Goal: Task Accomplishment & Management: Complete application form

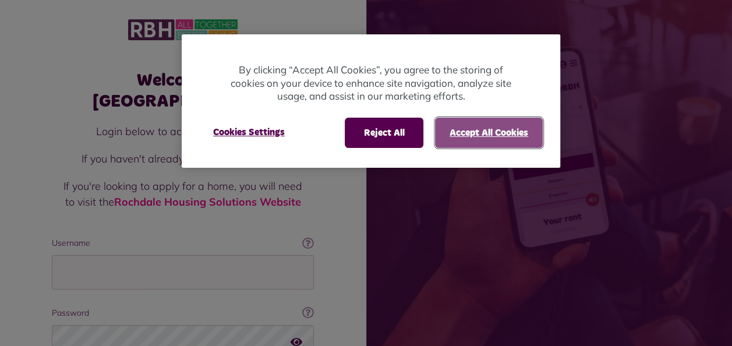
click at [493, 131] on button "Accept All Cookies" at bounding box center [489, 133] width 108 height 30
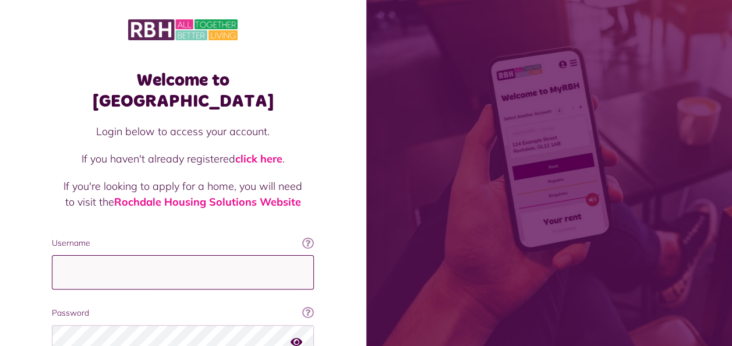
click at [128, 255] on input "Username" at bounding box center [183, 272] width 262 height 34
type input "**********"
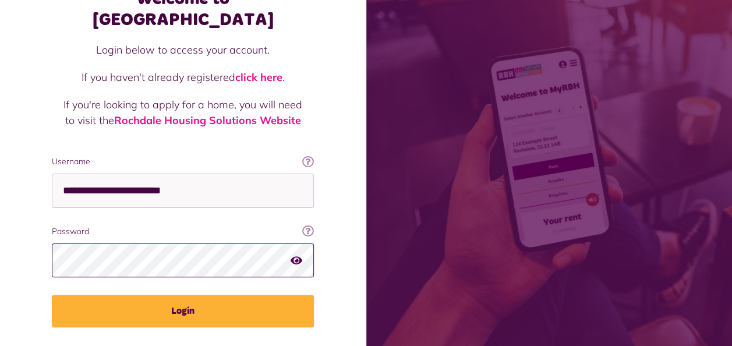
scroll to position [93, 0]
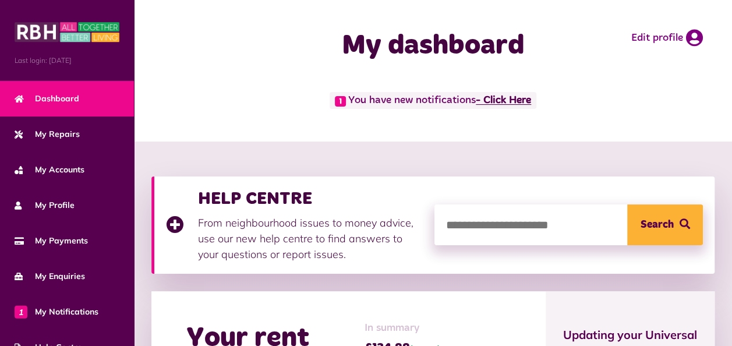
click at [519, 98] on link "- Click Here" at bounding box center [503, 100] width 55 height 10
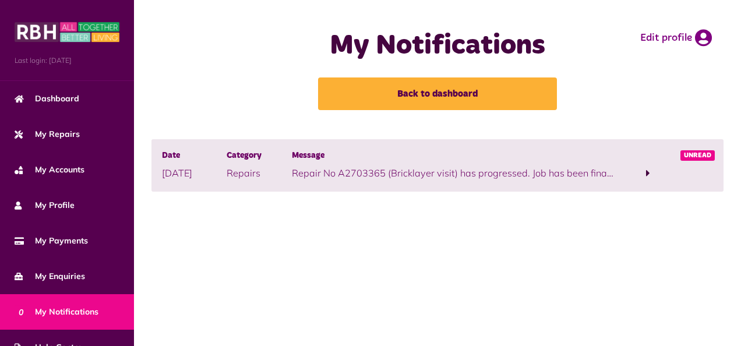
click at [647, 171] on span at bounding box center [648, 173] width 4 height 10
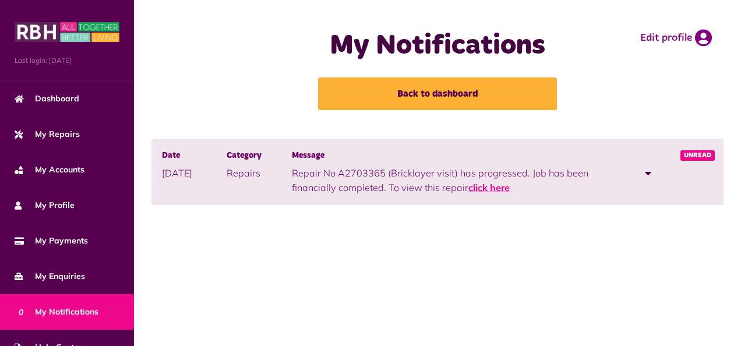
click at [493, 189] on link "click here" at bounding box center [488, 188] width 41 height 12
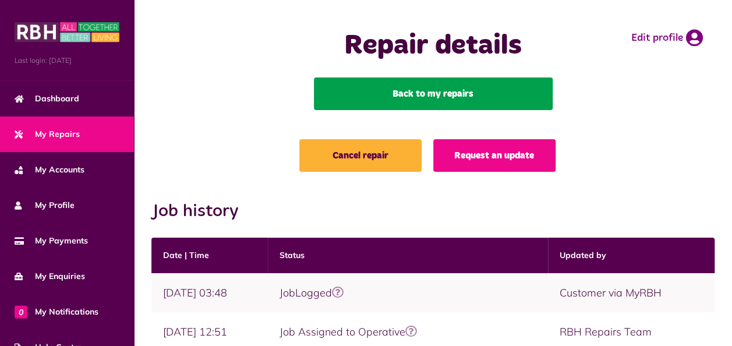
click at [470, 95] on link "Back to my repairs" at bounding box center [433, 93] width 239 height 33
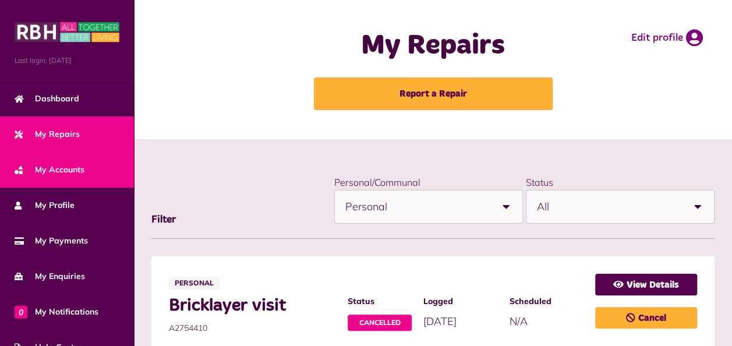
click at [52, 169] on span "My Accounts" at bounding box center [50, 170] width 70 height 12
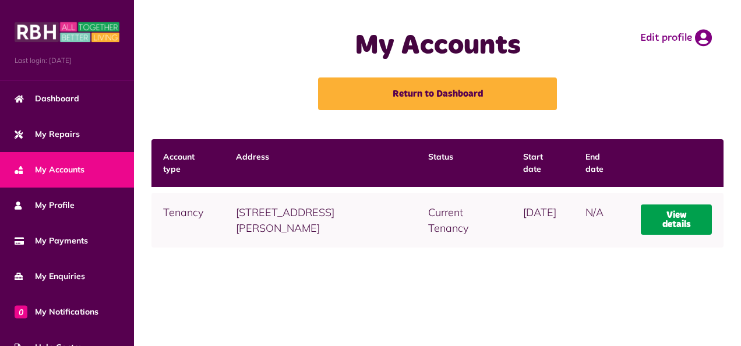
click at [657, 225] on link "View details" at bounding box center [675, 219] width 71 height 30
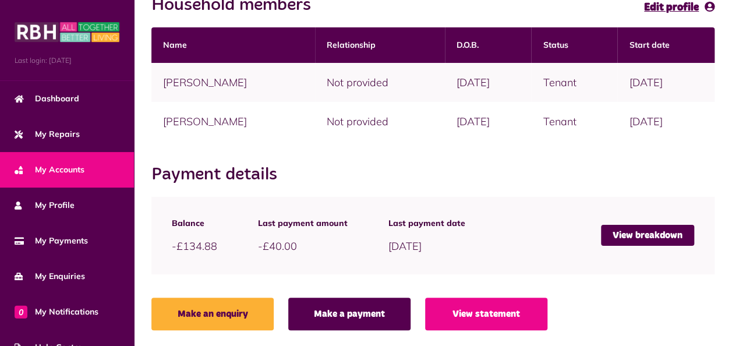
scroll to position [295, 0]
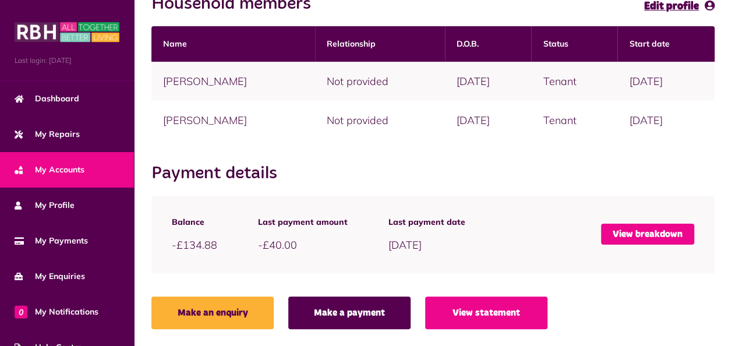
click at [648, 235] on link "View breakdown" at bounding box center [647, 234] width 93 height 21
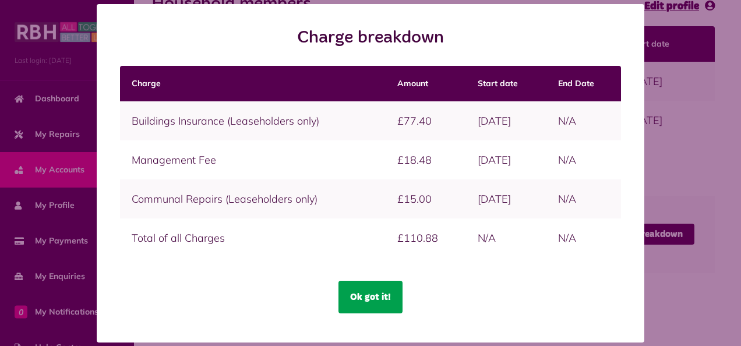
click at [386, 298] on button "Ok got it!" at bounding box center [370, 297] width 64 height 33
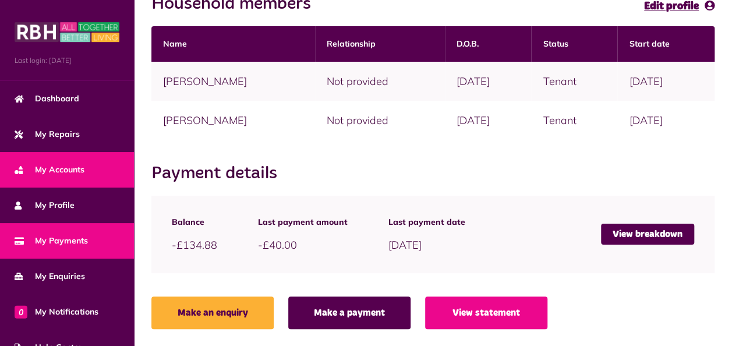
click at [51, 240] on span "My Payments" at bounding box center [51, 241] width 73 height 12
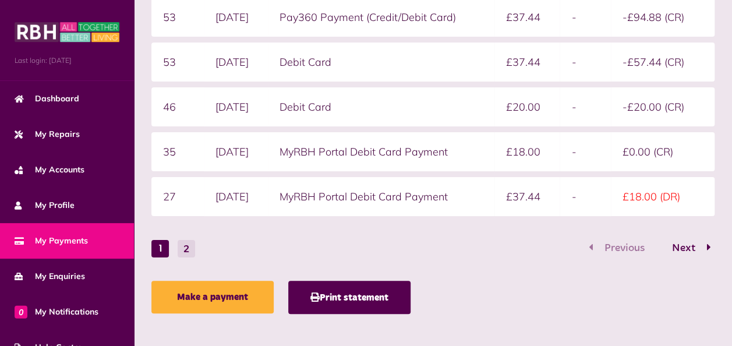
scroll to position [334, 0]
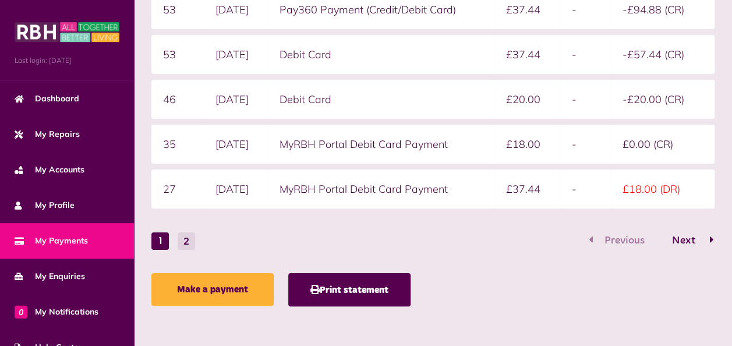
click at [685, 236] on span "Next" at bounding box center [683, 240] width 41 height 10
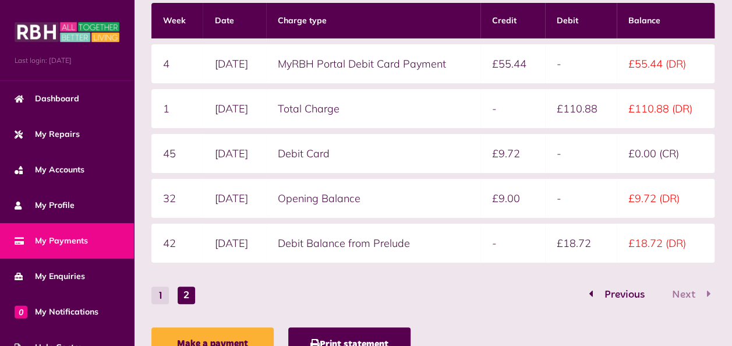
scroll to position [289, 0]
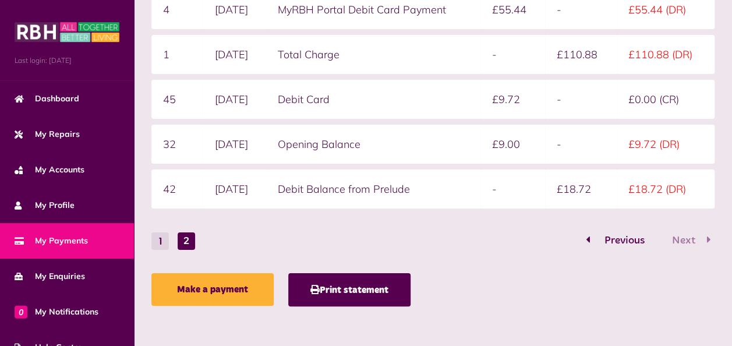
click at [623, 243] on span "Previous" at bounding box center [625, 240] width 58 height 10
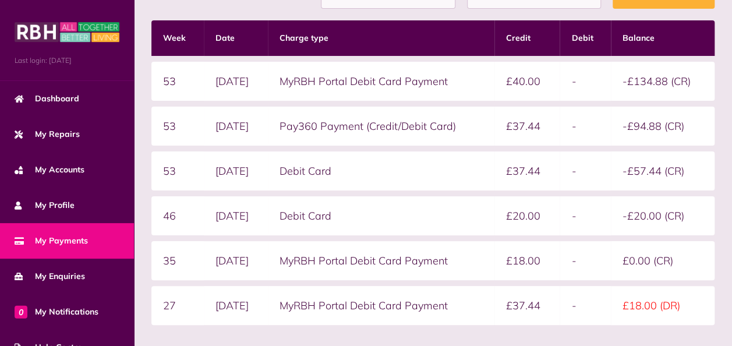
scroll to position [201, 0]
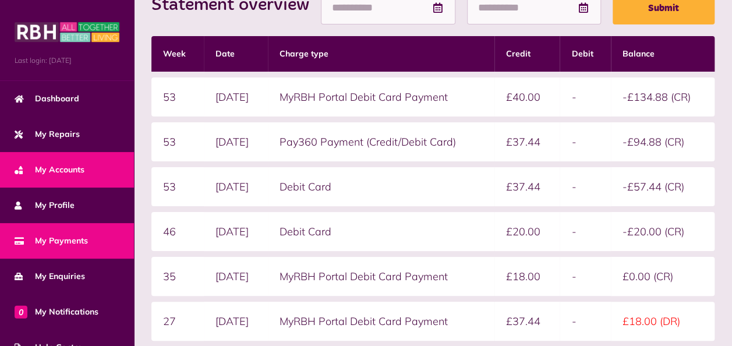
click at [58, 164] on span "My Accounts" at bounding box center [50, 170] width 70 height 12
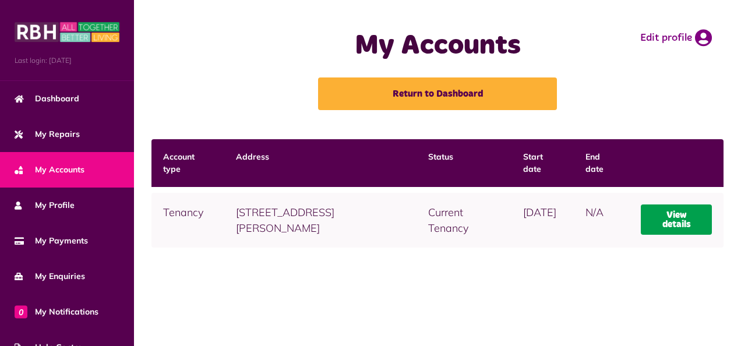
click at [671, 215] on link "View details" at bounding box center [675, 219] width 71 height 30
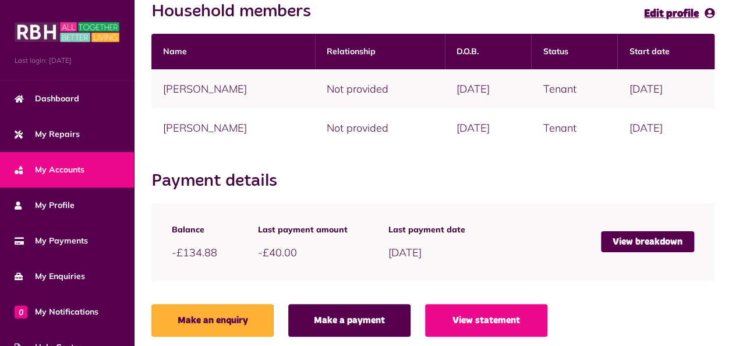
scroll to position [295, 0]
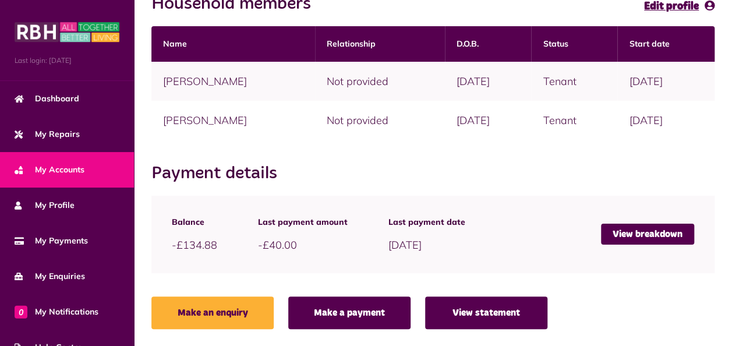
click at [515, 306] on link "View statement" at bounding box center [486, 312] width 122 height 33
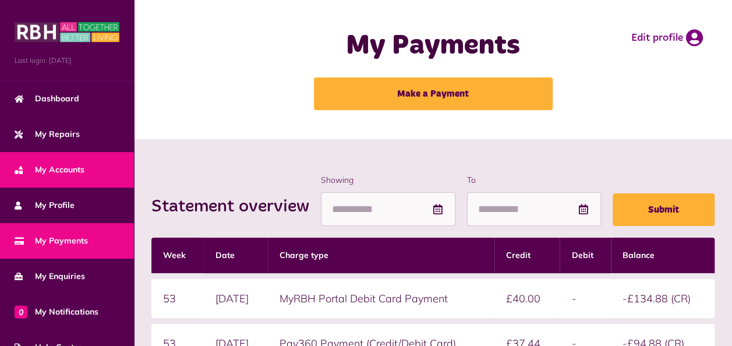
click at [71, 164] on span "My Accounts" at bounding box center [50, 170] width 70 height 12
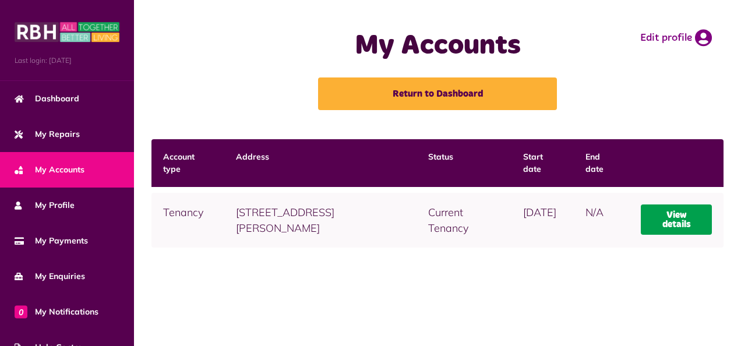
click at [681, 227] on link "View details" at bounding box center [675, 219] width 71 height 30
click at [684, 217] on link "View details" at bounding box center [675, 219] width 71 height 30
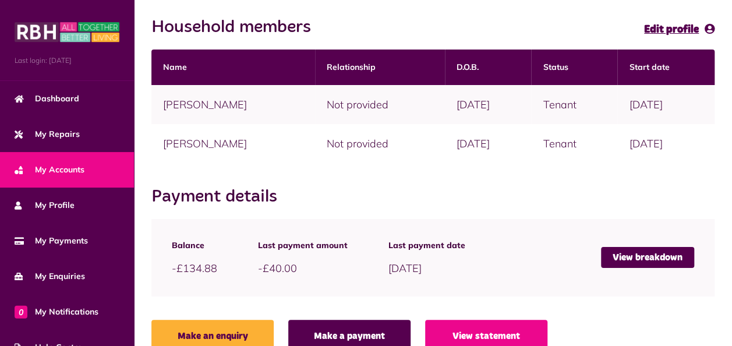
scroll to position [295, 0]
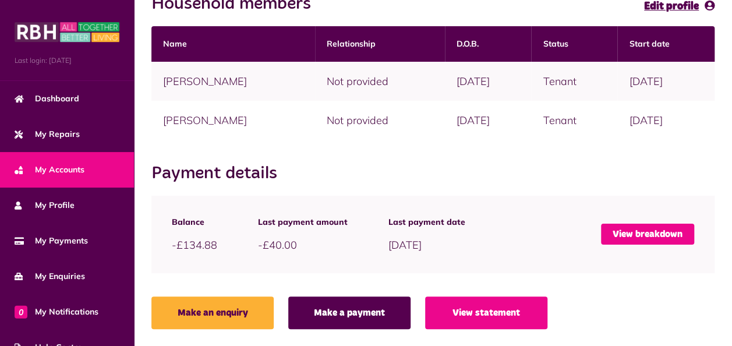
click at [677, 237] on link "View breakdown" at bounding box center [647, 234] width 93 height 21
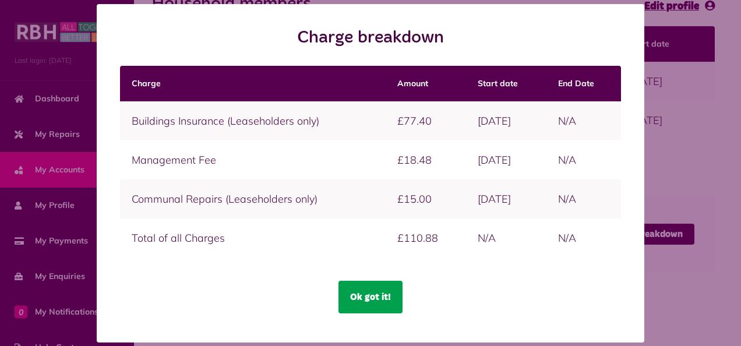
click at [382, 290] on button "Ok got it!" at bounding box center [370, 297] width 64 height 33
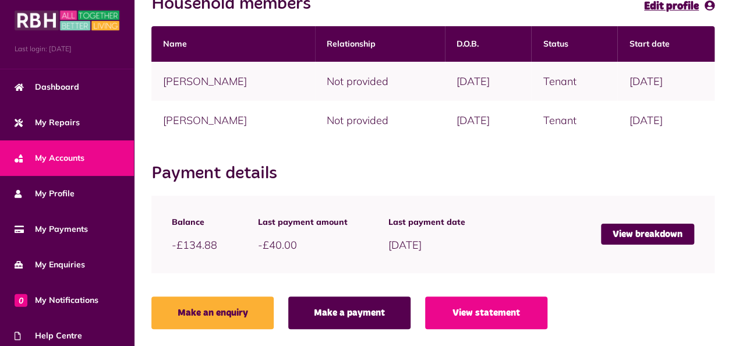
scroll to position [23, 0]
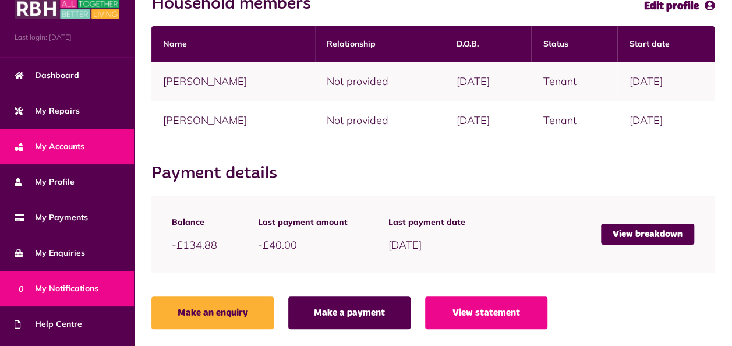
click at [87, 288] on span "0 My Notifications" at bounding box center [57, 288] width 84 height 12
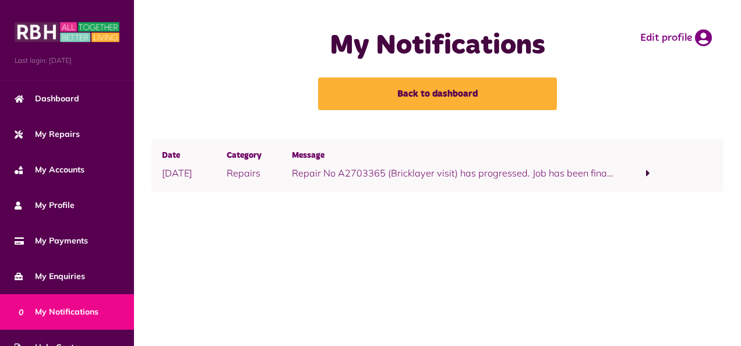
click at [646, 172] on span at bounding box center [648, 173] width 4 height 10
click at [489, 190] on link "click here" at bounding box center [488, 188] width 41 height 12
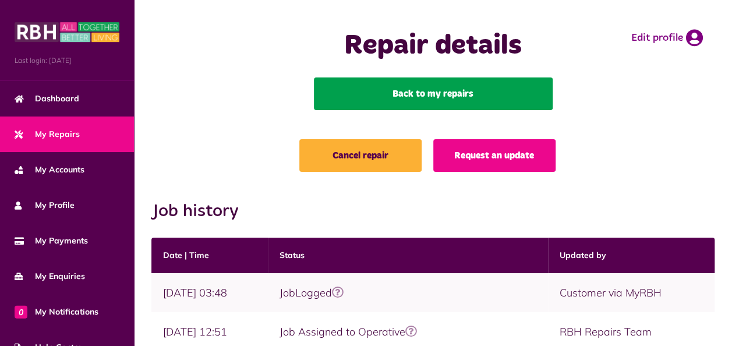
click at [493, 101] on link "Back to my repairs" at bounding box center [433, 93] width 239 height 33
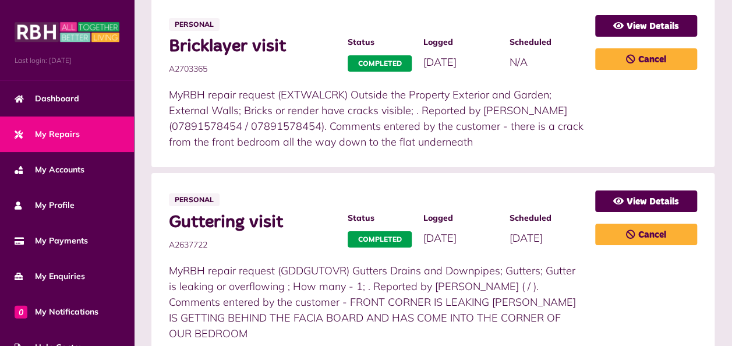
scroll to position [465, 0]
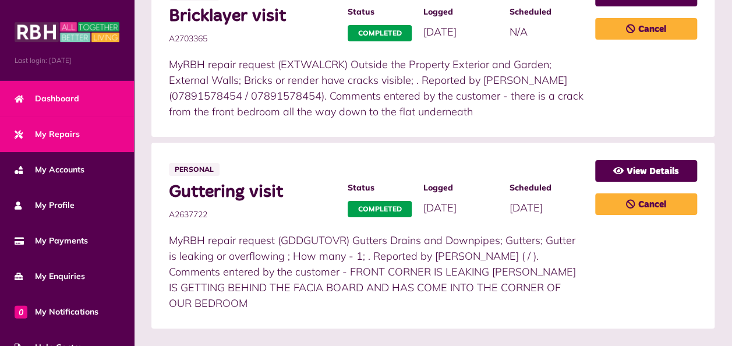
click at [72, 95] on span "Dashboard" at bounding box center [47, 99] width 65 height 12
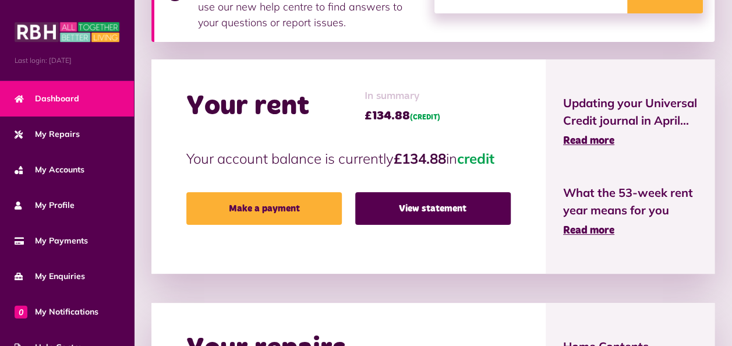
scroll to position [216, 0]
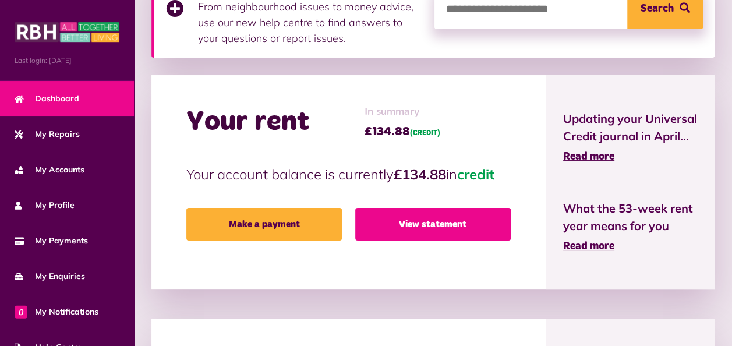
click at [456, 218] on link "View statement" at bounding box center [432, 224] width 155 height 33
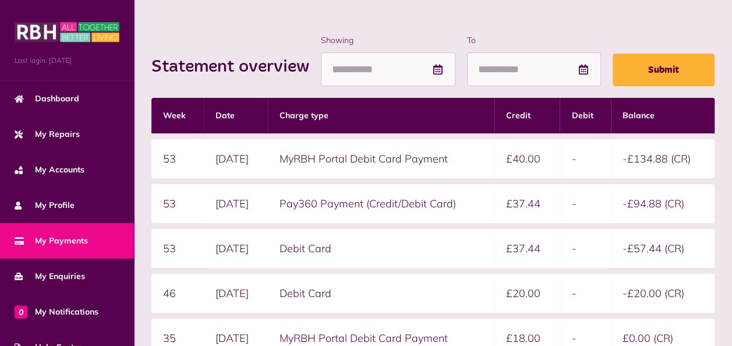
scroll to position [109, 0]
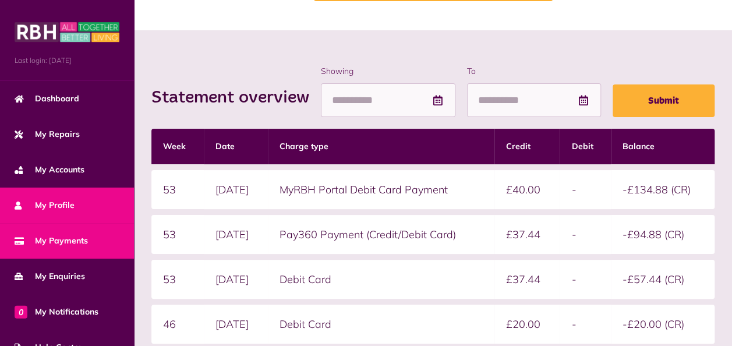
click at [73, 199] on span "My Profile" at bounding box center [45, 205] width 60 height 12
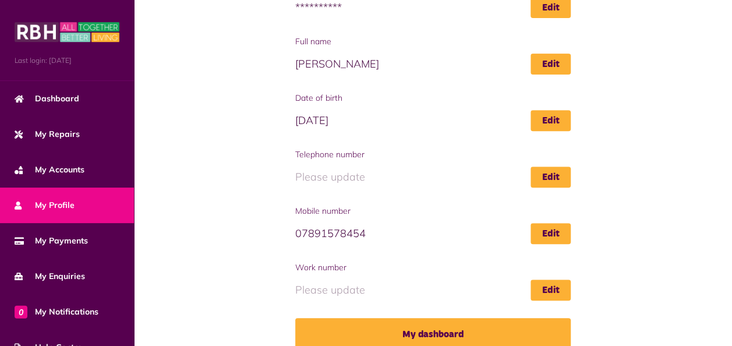
scroll to position [210, 0]
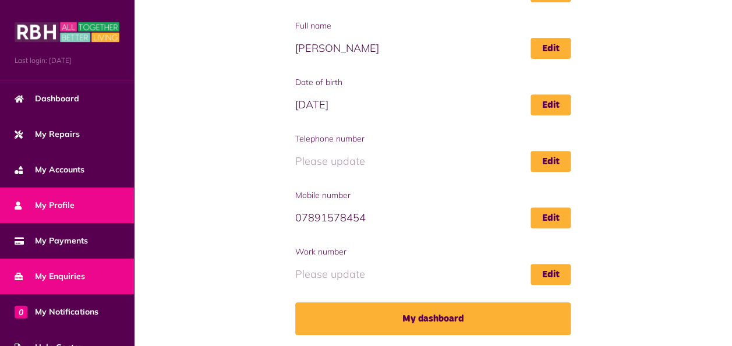
click at [67, 276] on span "My Enquiries" at bounding box center [50, 276] width 70 height 12
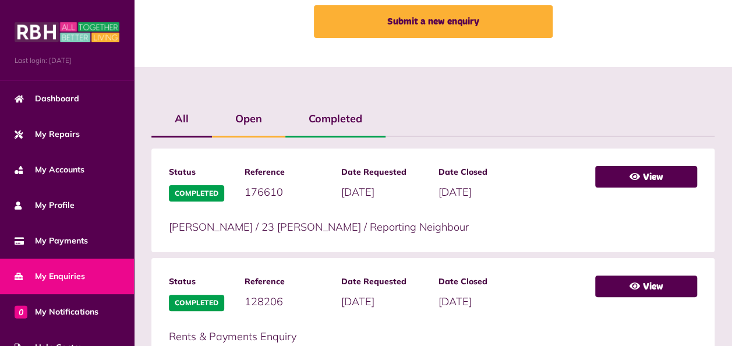
scroll to position [158, 0]
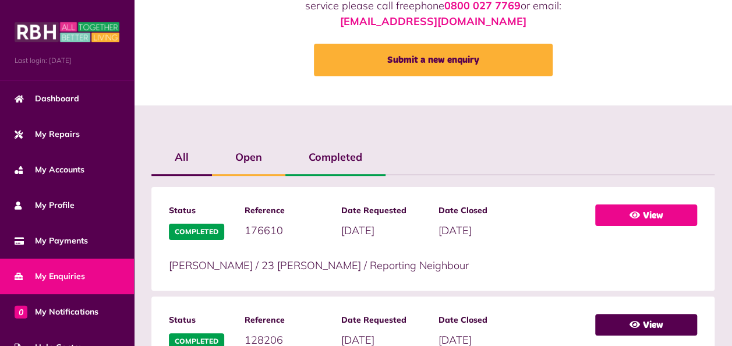
click at [653, 209] on link "View" at bounding box center [646, 215] width 102 height 22
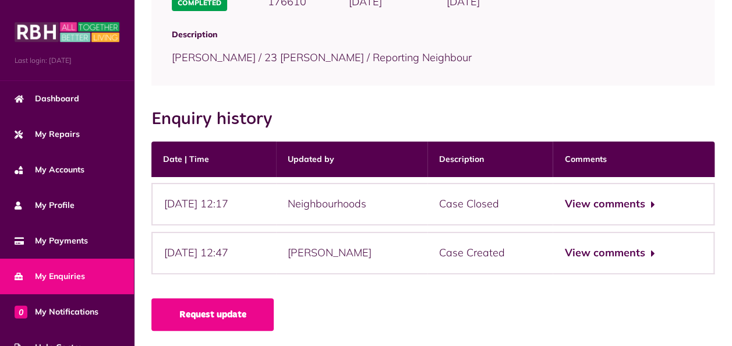
scroll to position [165, 0]
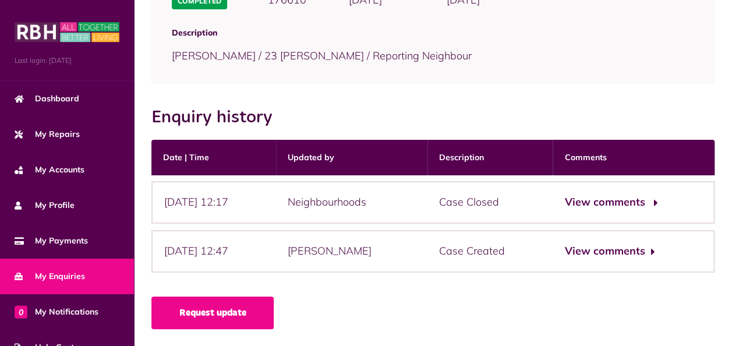
click at [654, 201] on button "View comments" at bounding box center [609, 202] width 90 height 17
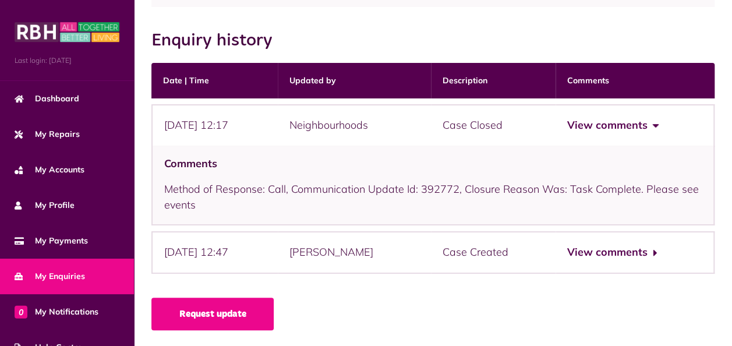
scroll to position [243, 0]
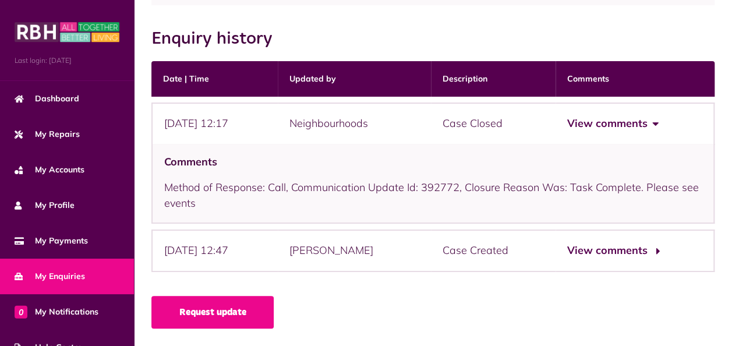
click at [657, 247] on button "View comments" at bounding box center [612, 250] width 90 height 17
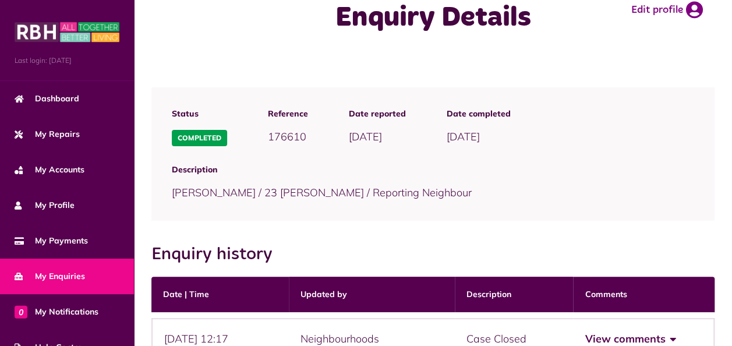
scroll to position [0, 0]
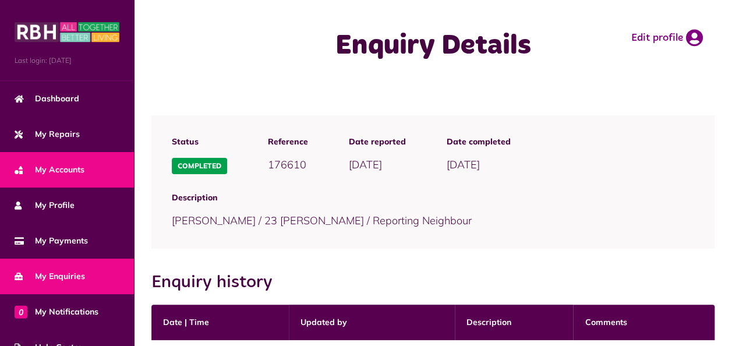
click at [75, 170] on span "My Accounts" at bounding box center [50, 170] width 70 height 12
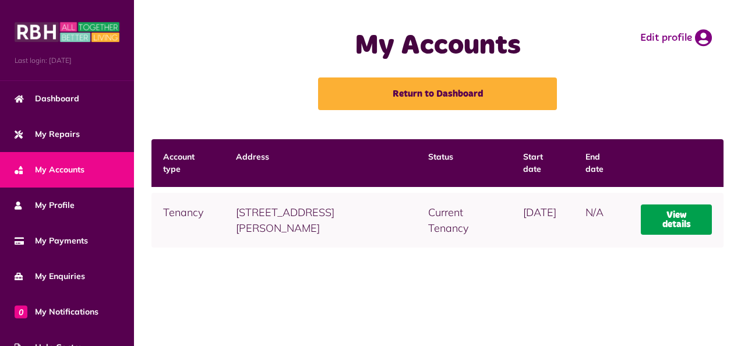
click at [663, 221] on link "View details" at bounding box center [675, 219] width 71 height 30
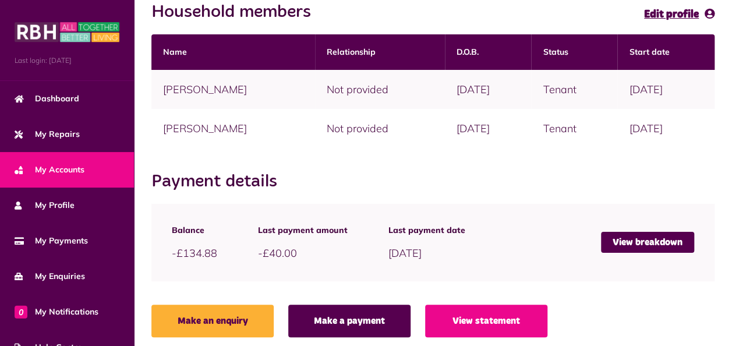
scroll to position [295, 0]
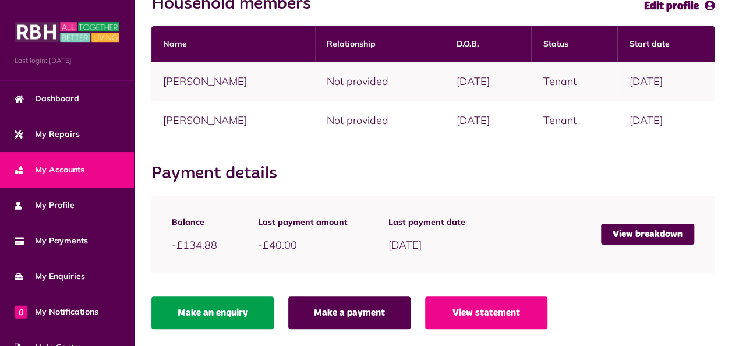
click at [225, 316] on link "Make an enquiry" at bounding box center [212, 312] width 122 height 33
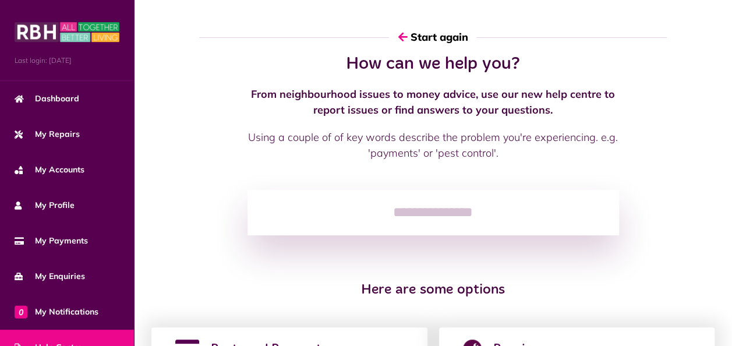
click at [410, 213] on input "search" at bounding box center [432, 212] width 371 height 45
type input "********"
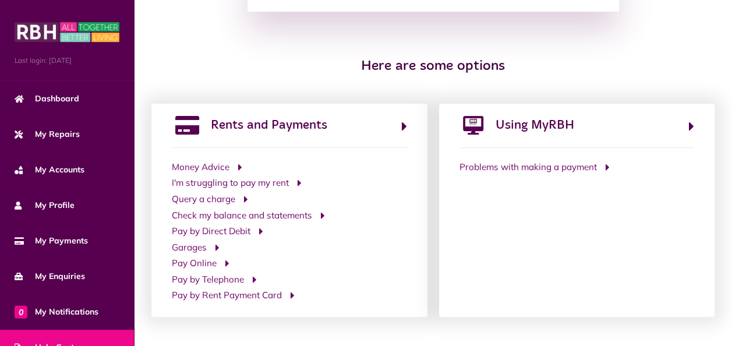
scroll to position [229, 0]
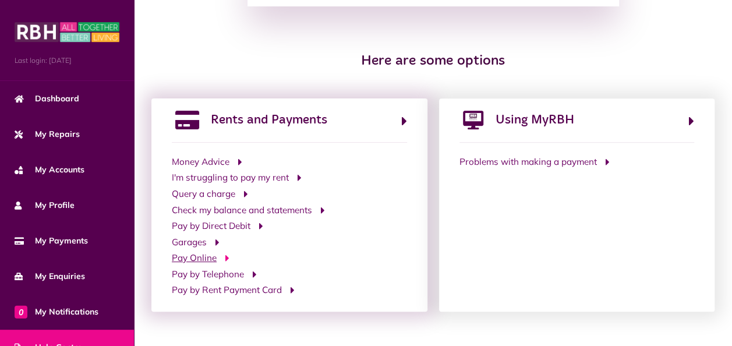
click at [228, 255] on icon at bounding box center [227, 258] width 4 height 10
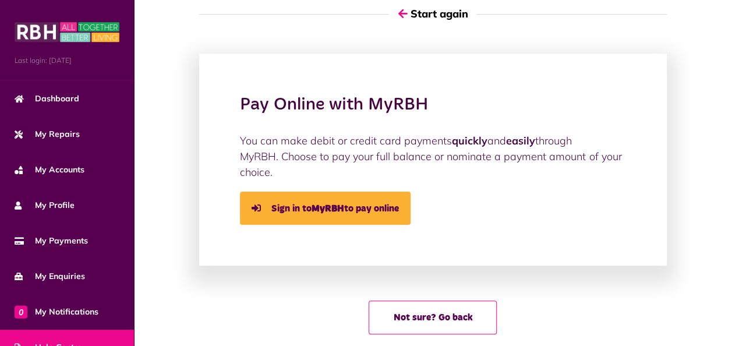
scroll to position [45, 0]
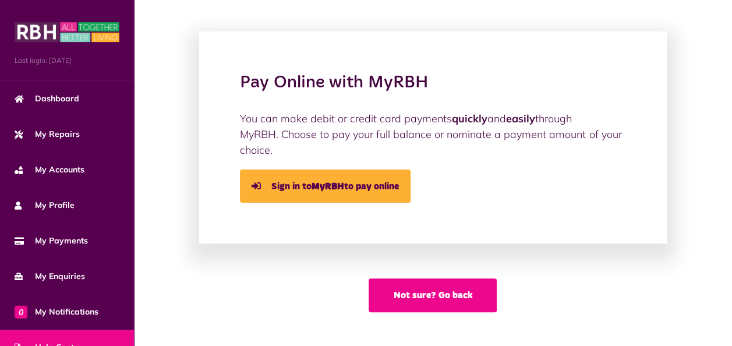
click at [430, 282] on button "Not sure? Go back" at bounding box center [433, 295] width 128 height 34
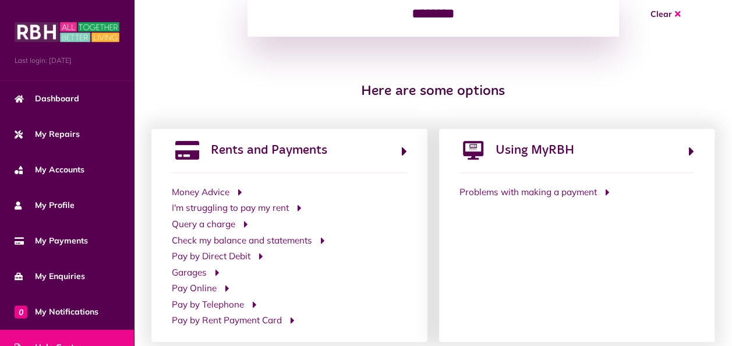
scroll to position [210, 0]
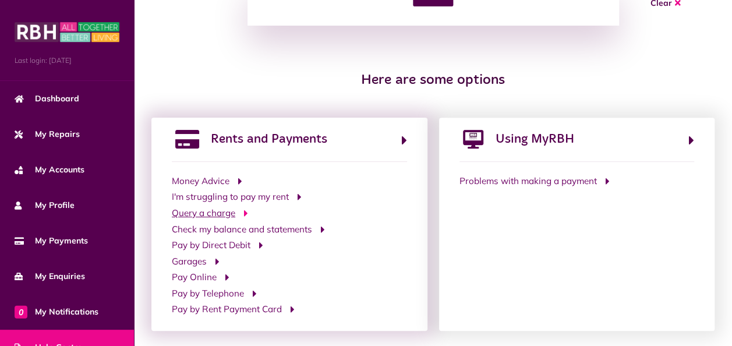
click at [245, 211] on icon at bounding box center [246, 213] width 4 height 10
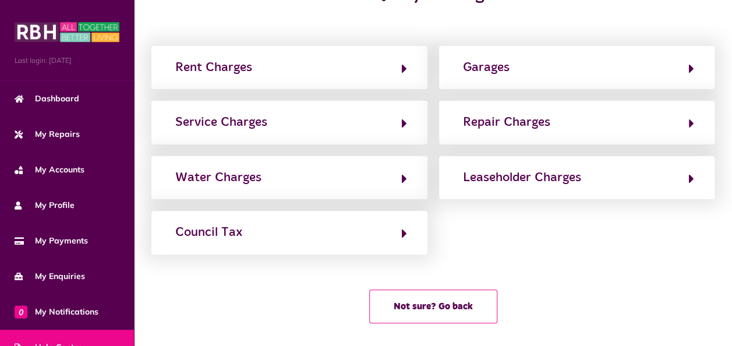
scroll to position [0, 0]
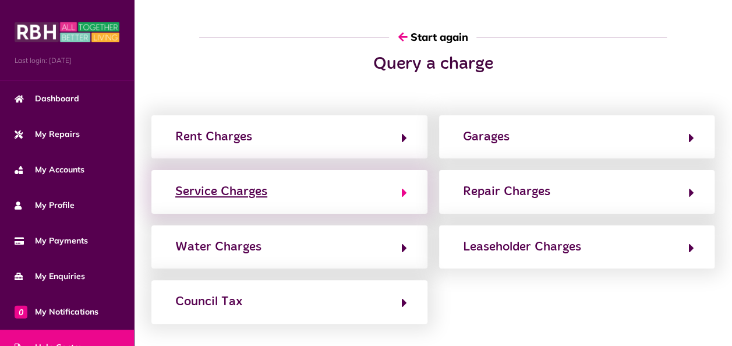
click at [405, 191] on icon "button" at bounding box center [404, 193] width 5 height 14
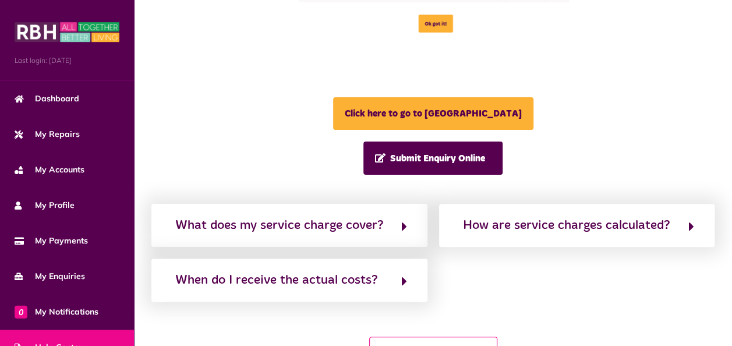
scroll to position [454, 0]
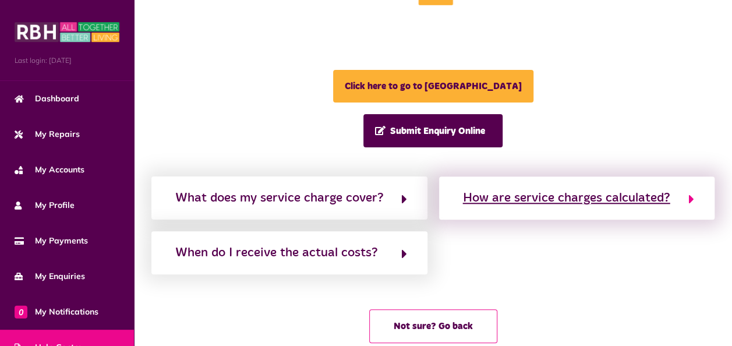
click at [693, 192] on icon "button" at bounding box center [691, 199] width 5 height 14
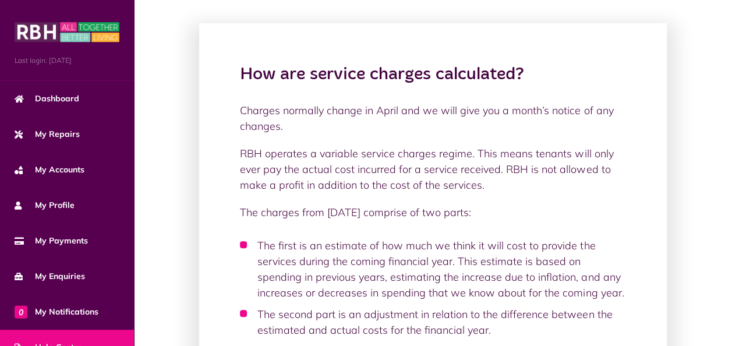
scroll to position [0, 0]
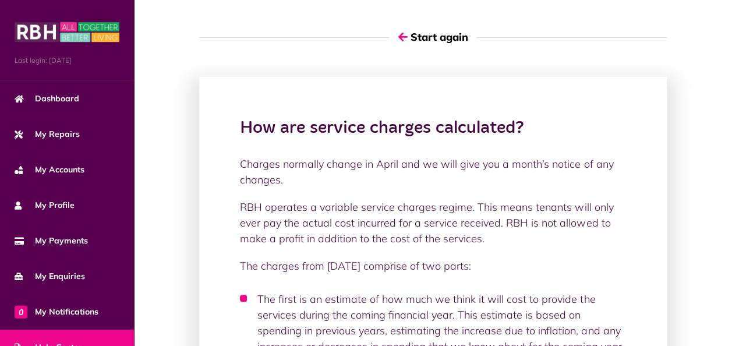
click at [693, 161] on div "How are service charges calculated? Charges normally change in April and we wil…" at bounding box center [433, 329] width 575 height 551
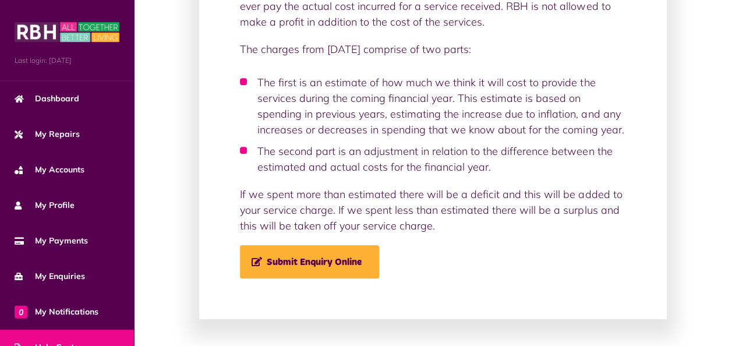
scroll to position [199, 0]
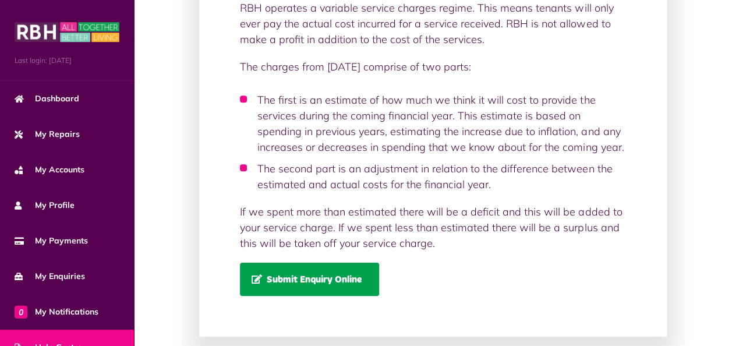
click at [338, 281] on span "Submit Enquiry Online" at bounding box center [307, 279] width 110 height 10
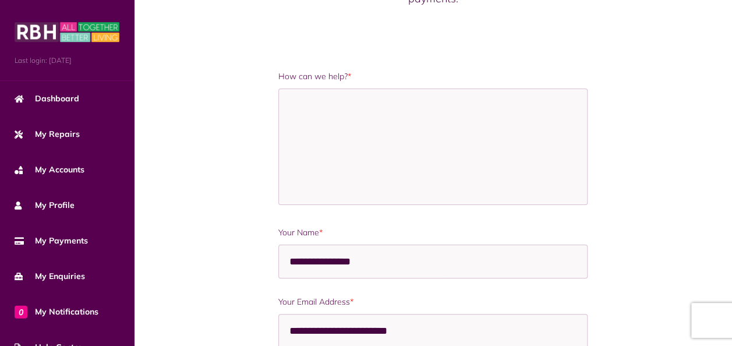
scroll to position [201, 0]
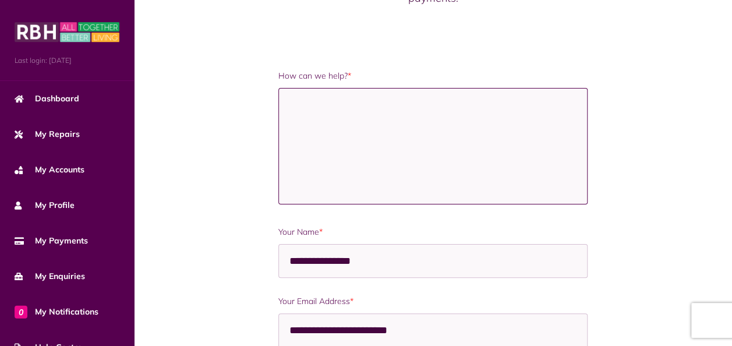
click at [307, 106] on textarea "How can we help? *" at bounding box center [432, 146] width 309 height 116
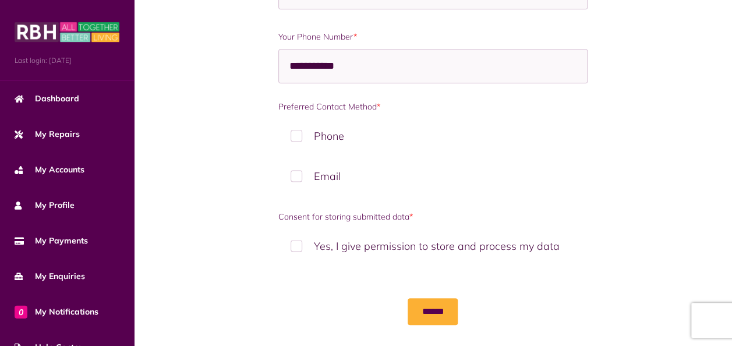
scroll to position [699, 0]
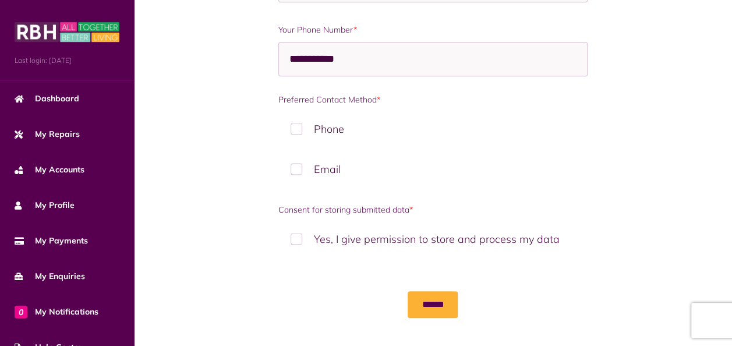
type textarea "**********"
click at [297, 168] on label "Email" at bounding box center [432, 169] width 309 height 34
click at [297, 125] on label "Phone" at bounding box center [432, 129] width 309 height 34
click at [297, 239] on label "Yes, I give permission to store and process my data" at bounding box center [432, 239] width 309 height 34
click at [433, 298] on input "******" at bounding box center [433, 304] width 50 height 27
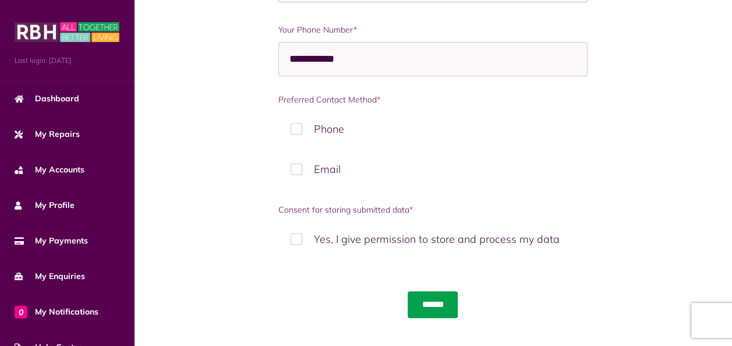
click at [424, 295] on input "******" at bounding box center [433, 304] width 50 height 27
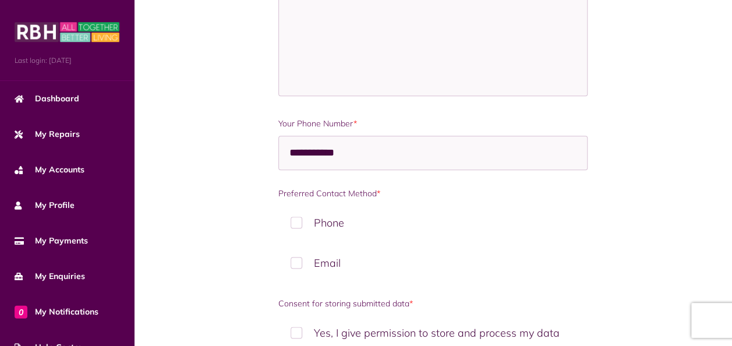
scroll to position [586, 0]
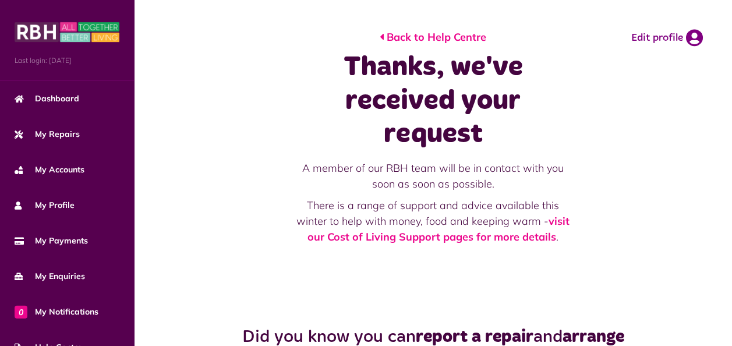
click at [398, 36] on link "Back to Help Centre" at bounding box center [433, 37] width 107 height 16
